Goal: Task Accomplishment & Management: Use online tool/utility

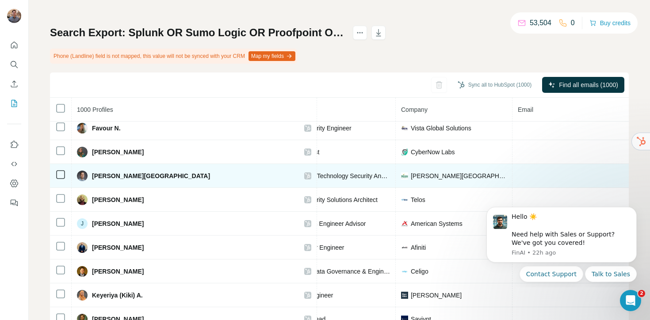
scroll to position [1939, 0]
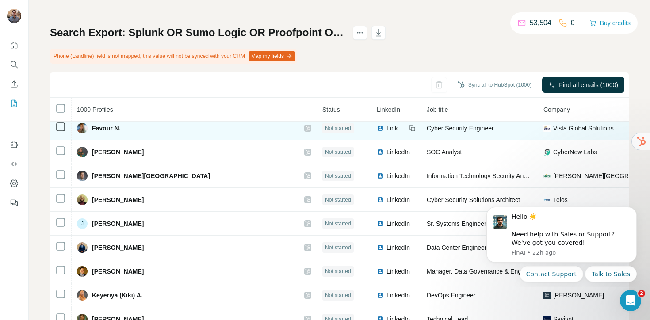
click at [325, 126] on span "Not started" at bounding box center [338, 128] width 26 height 8
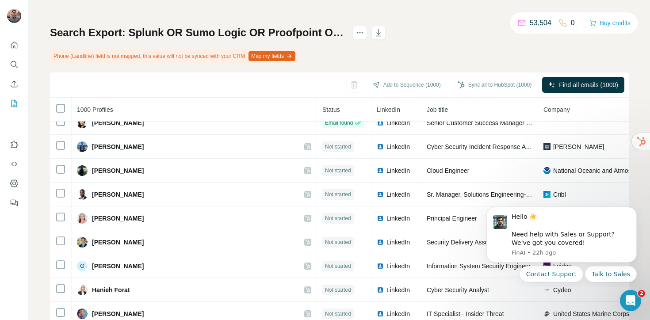
scroll to position [0, 0]
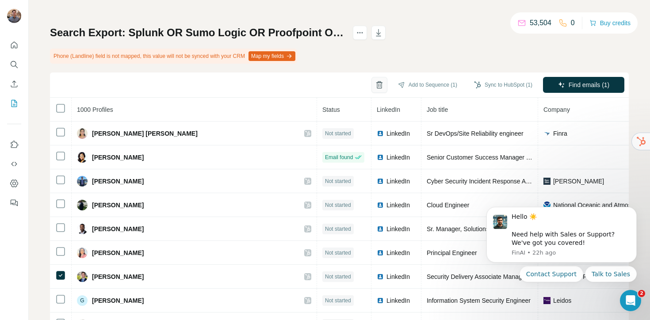
click at [378, 85] on icon "button" at bounding box center [379, 85] width 2 height 3
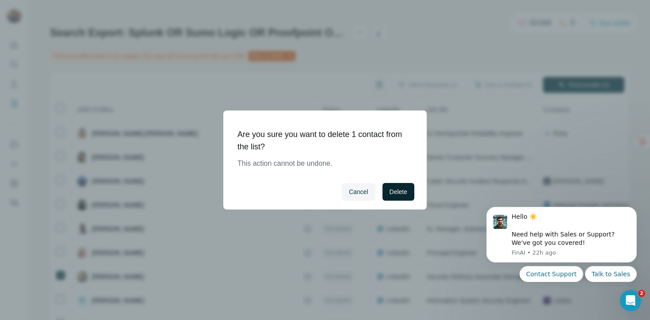
click at [396, 187] on button "Delete" at bounding box center [398, 192] width 32 height 18
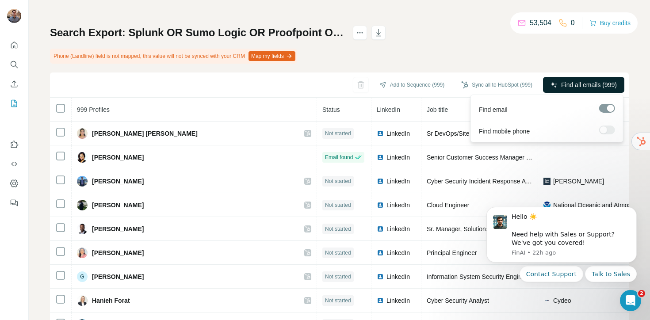
click at [561, 84] on span "Find all emails (999)" at bounding box center [589, 84] width 56 height 9
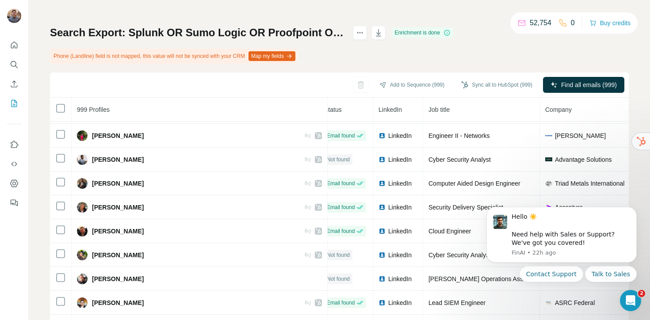
scroll to position [619, 0]
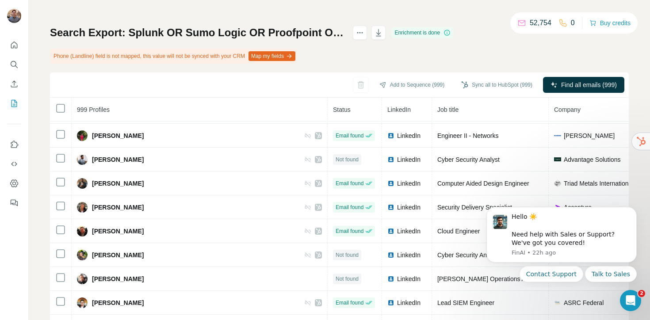
click at [496, 64] on div "Search Export: Splunk OR Sumo Logic OR Proofpoint OR Mimecast OR datadog, 201-5…" at bounding box center [339, 179] width 579 height 306
click at [497, 84] on button "Sync all to HubSpot (999)" at bounding box center [497, 84] width 84 height 13
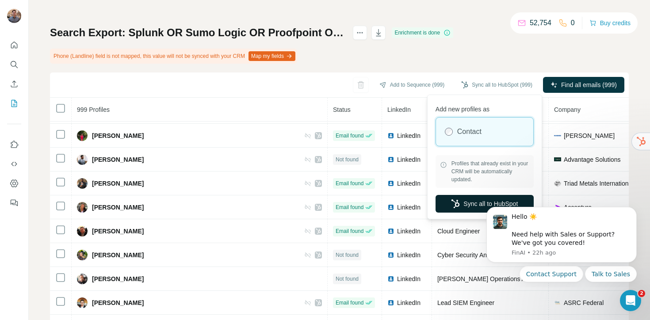
click at [471, 206] on button "Sync all to HubSpot" at bounding box center [484, 204] width 98 height 18
